Goal: Task Accomplishment & Management: Use online tool/utility

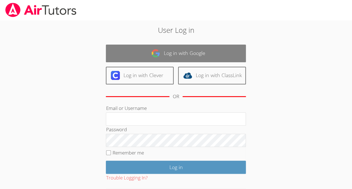
click at [161, 55] on link "Log in with Google" at bounding box center [176, 54] width 140 height 18
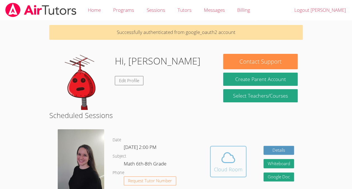
click at [212, 160] on button "Cloud Room" at bounding box center [228, 161] width 36 height 31
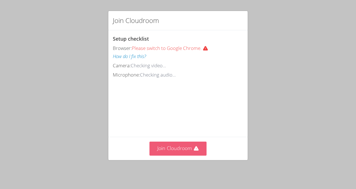
click at [190, 145] on button "Join Cloudroom" at bounding box center [177, 148] width 57 height 14
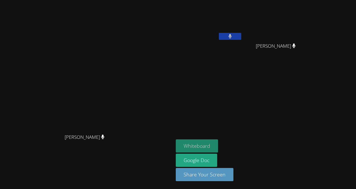
click at [218, 143] on button "Whiteboard" at bounding box center [197, 145] width 42 height 13
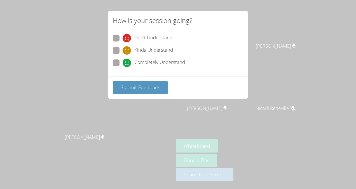
click at [156, 56] on div "Kinda Understand" at bounding box center [178, 52] width 130 height 10
click at [144, 82] on button "Submit Feedback" at bounding box center [140, 87] width 55 height 13
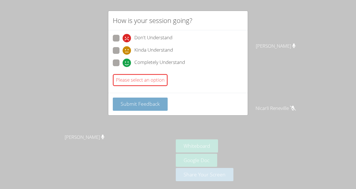
click at [149, 100] on span "Submit Feedback" at bounding box center [140, 103] width 39 height 7
click at [147, 49] on span "Kinda Understand" at bounding box center [153, 50] width 39 height 8
click at [127, 49] on input "Kinda Understand" at bounding box center [125, 49] width 5 height 5
radio input "true"
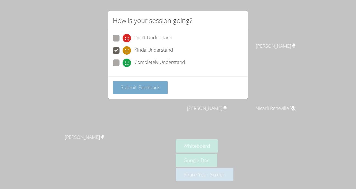
click at [148, 88] on span "Submit Feedback" at bounding box center [140, 87] width 39 height 7
